Goal: Information Seeking & Learning: Learn about a topic

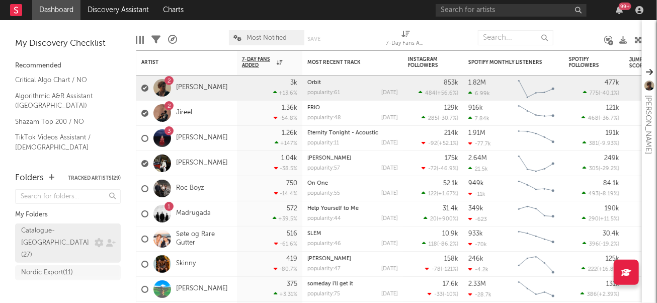
click at [60, 229] on div "Catalogue-[GEOGRAPHIC_DATA] ( 27 )" at bounding box center [56, 243] width 71 height 36
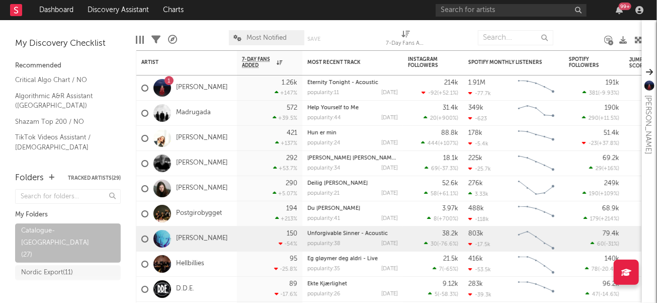
click at [195, 237] on link "[PERSON_NAME]" at bounding box center [202, 239] width 52 height 9
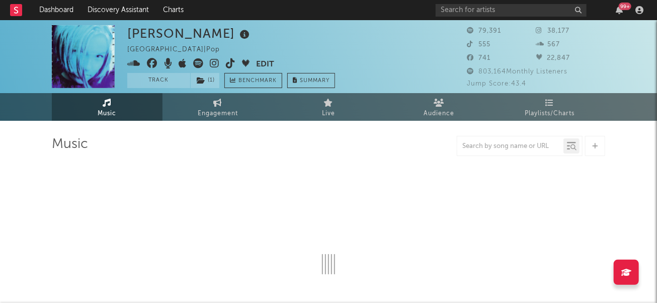
select select "6m"
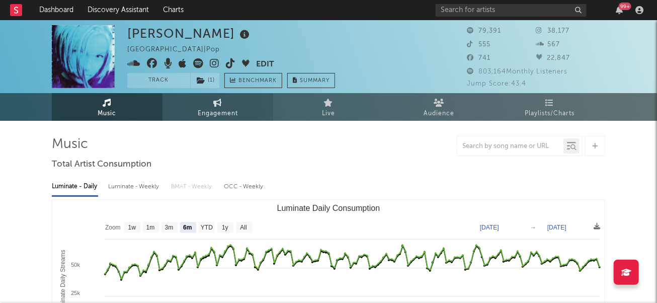
click at [212, 112] on span "Engagement" at bounding box center [218, 114] width 40 height 12
select select "1w"
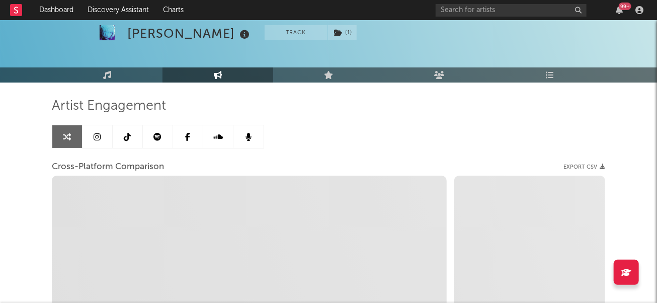
select select "1m"
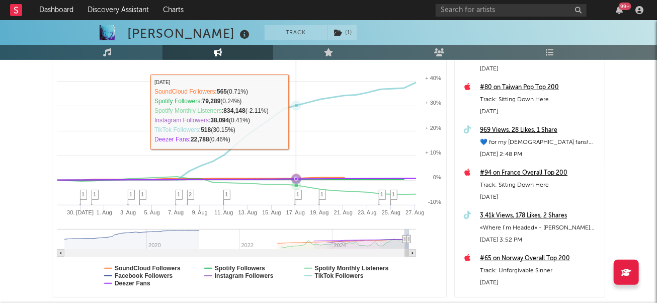
scroll to position [180, 0]
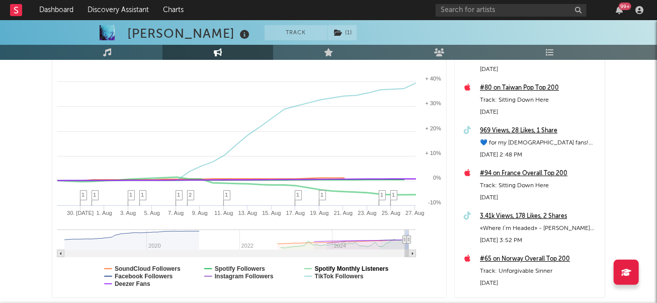
click at [323, 268] on text "Spotify Monthly Listeners" at bounding box center [352, 268] width 74 height 7
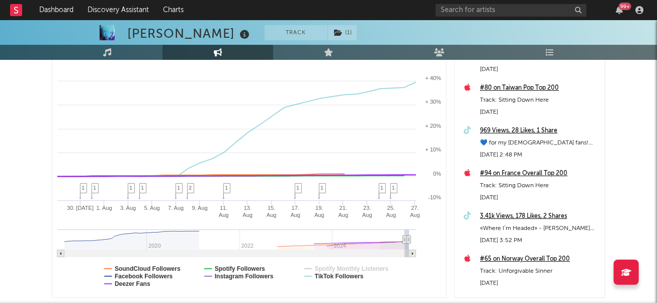
select select "1m"
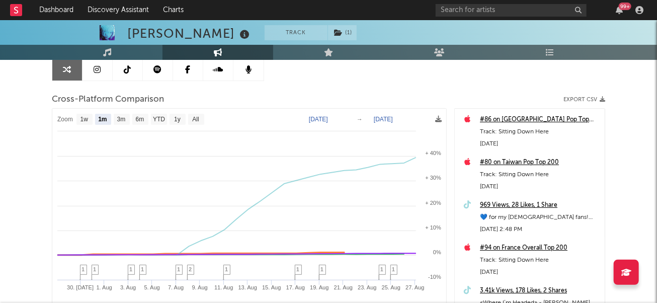
scroll to position [106, 0]
